Goal: Transaction & Acquisition: Obtain resource

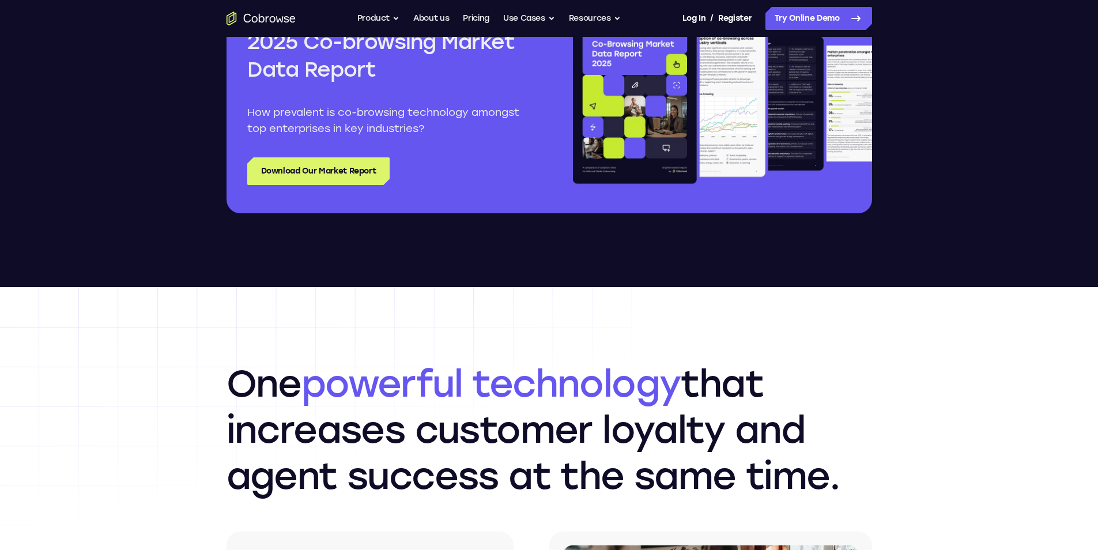
scroll to position [1498, 0]
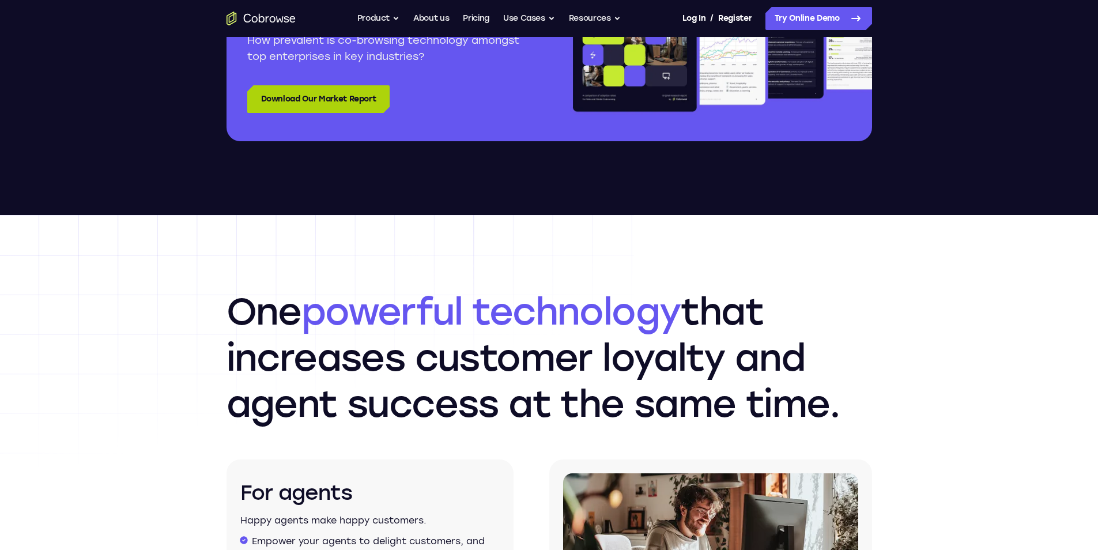
click at [309, 100] on link "Download Our Market Report" at bounding box center [318, 99] width 143 height 28
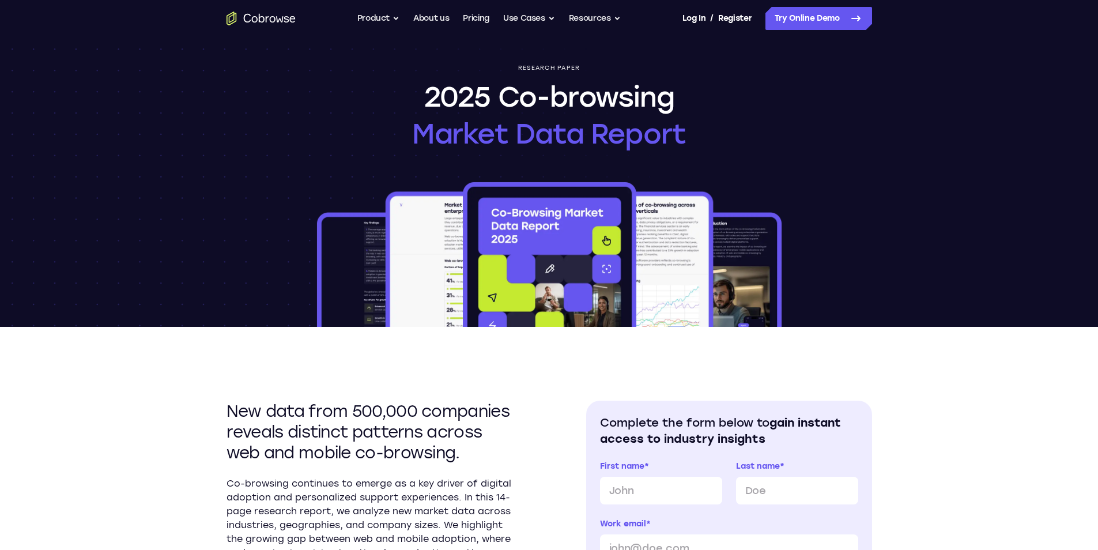
click at [754, 131] on div "Research paper 2025 Co-browsing Market Data Report" at bounding box center [549, 182] width 738 height 290
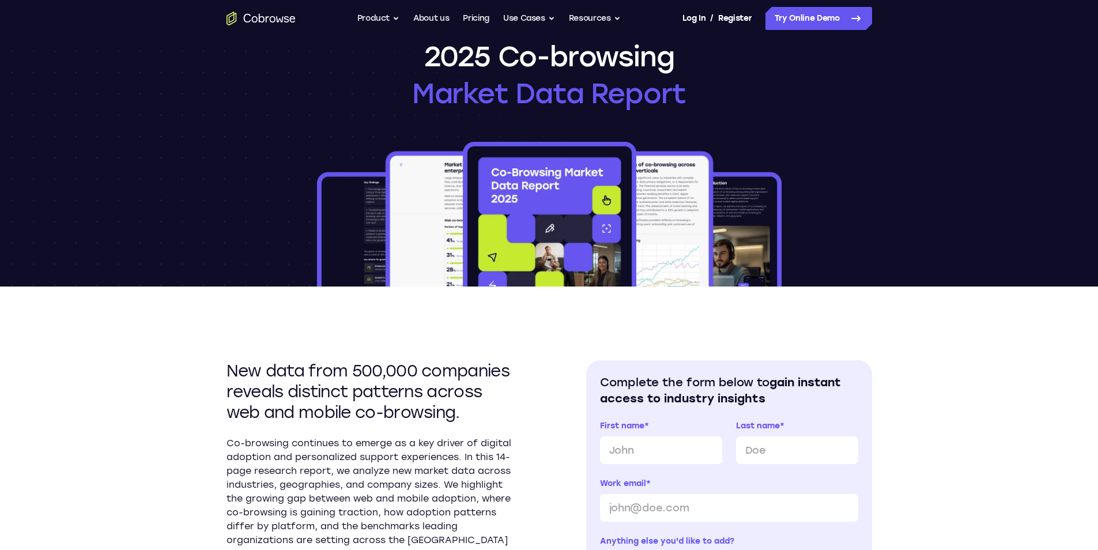
scroll to position [58, 0]
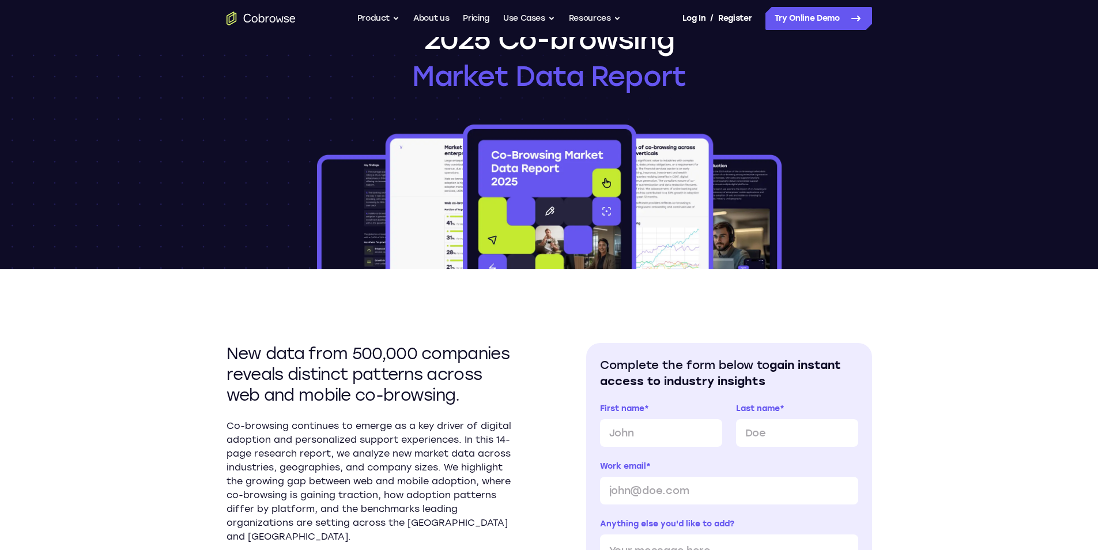
click at [419, 158] on img at bounding box center [549, 195] width 469 height 147
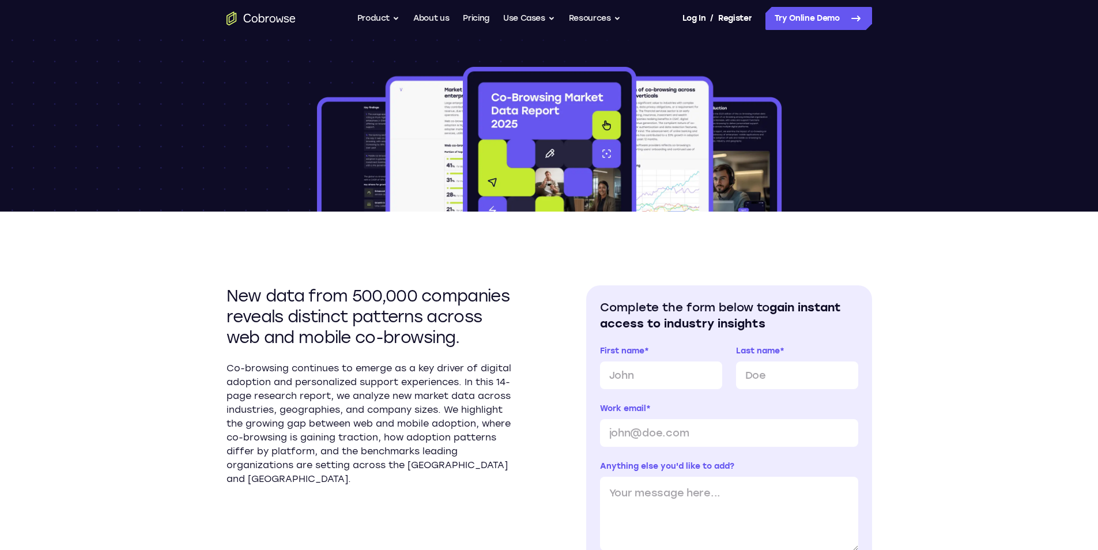
scroll to position [173, 0]
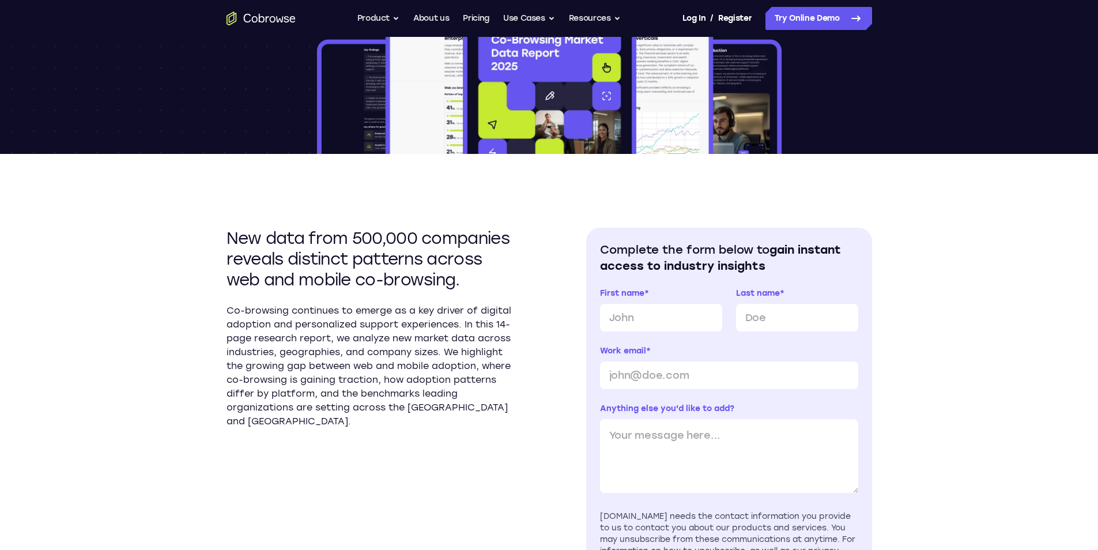
click at [626, 169] on div "New data from 500,000 companies reveals distinct patterns across web and mobile…" at bounding box center [548, 446] width 645 height 585
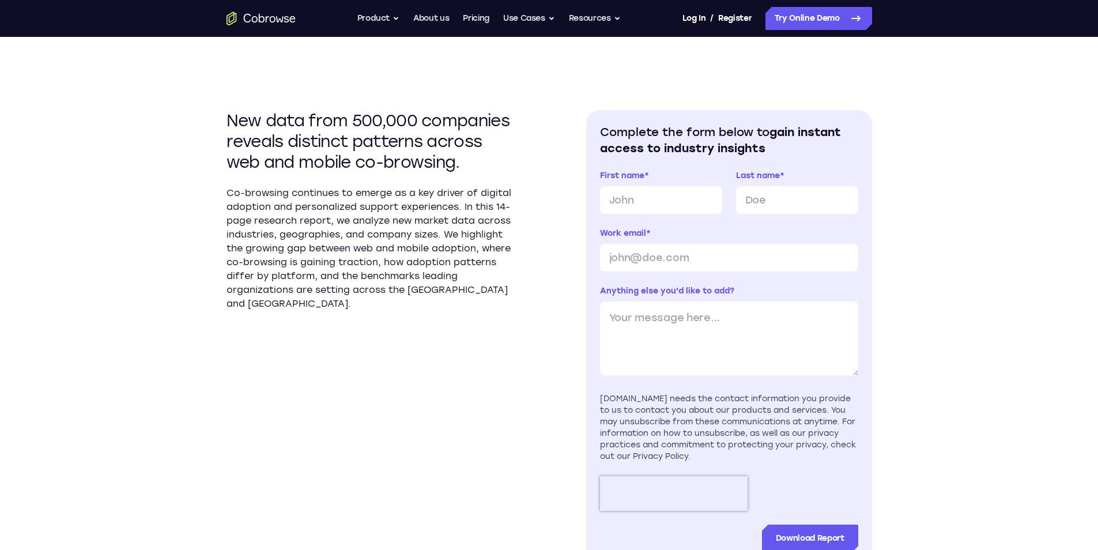
scroll to position [346, 0]
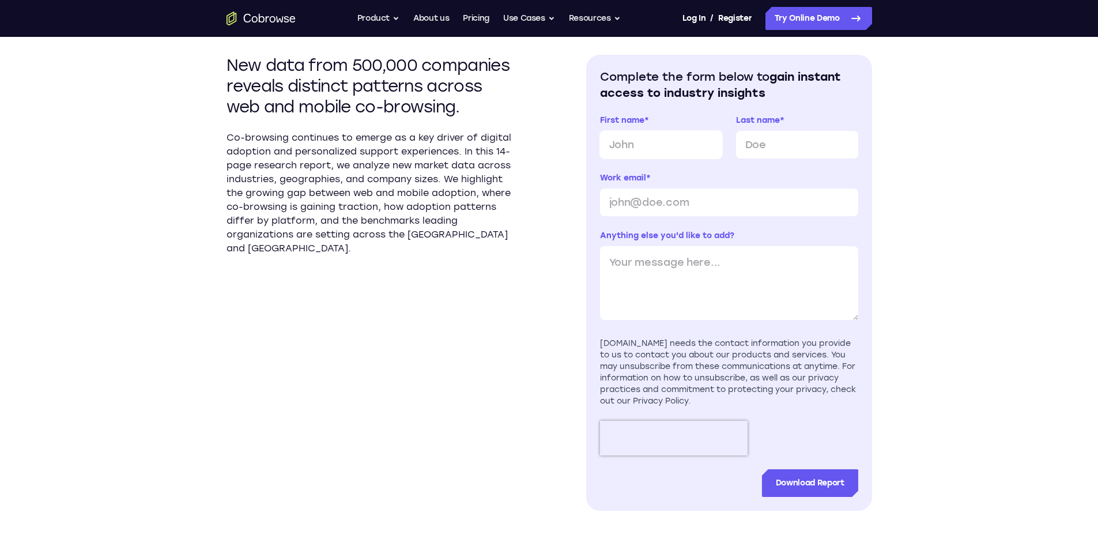
click at [634, 156] on input "First name *" at bounding box center [661, 145] width 122 height 28
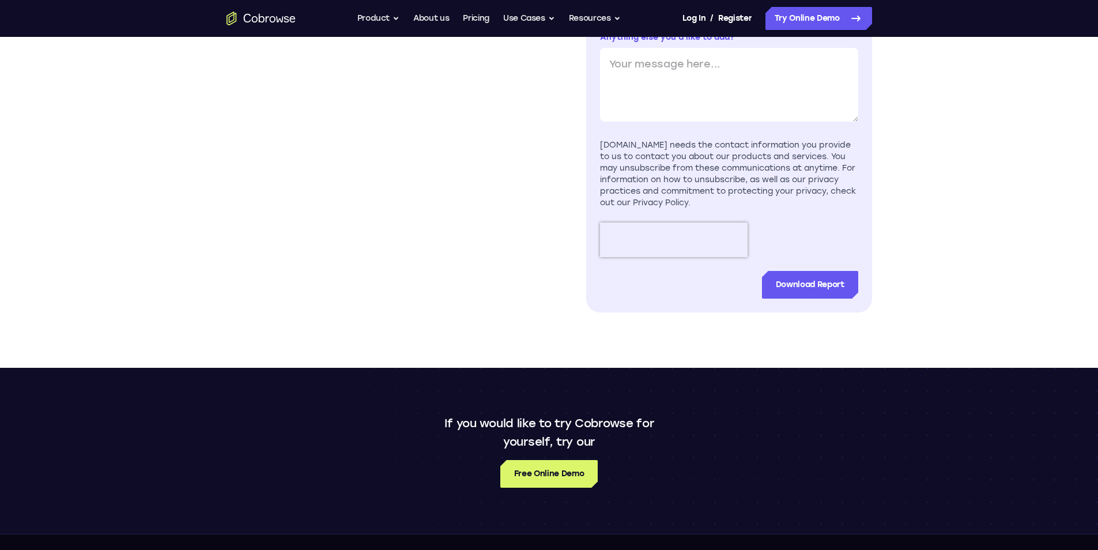
click at [566, 172] on div "New data from 500,000 companies reveals distinct patterns across web and mobile…" at bounding box center [548, 58] width 645 height 617
